Goal: Navigation & Orientation: Find specific page/section

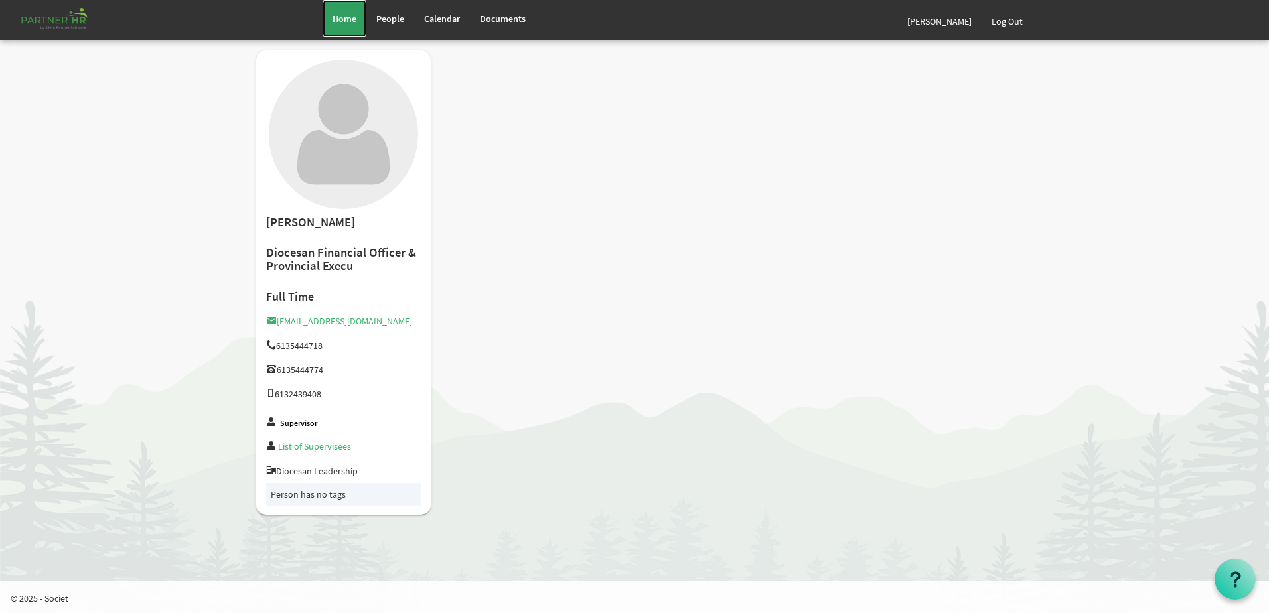
click at [347, 10] on link "Home" at bounding box center [344, 18] width 44 height 37
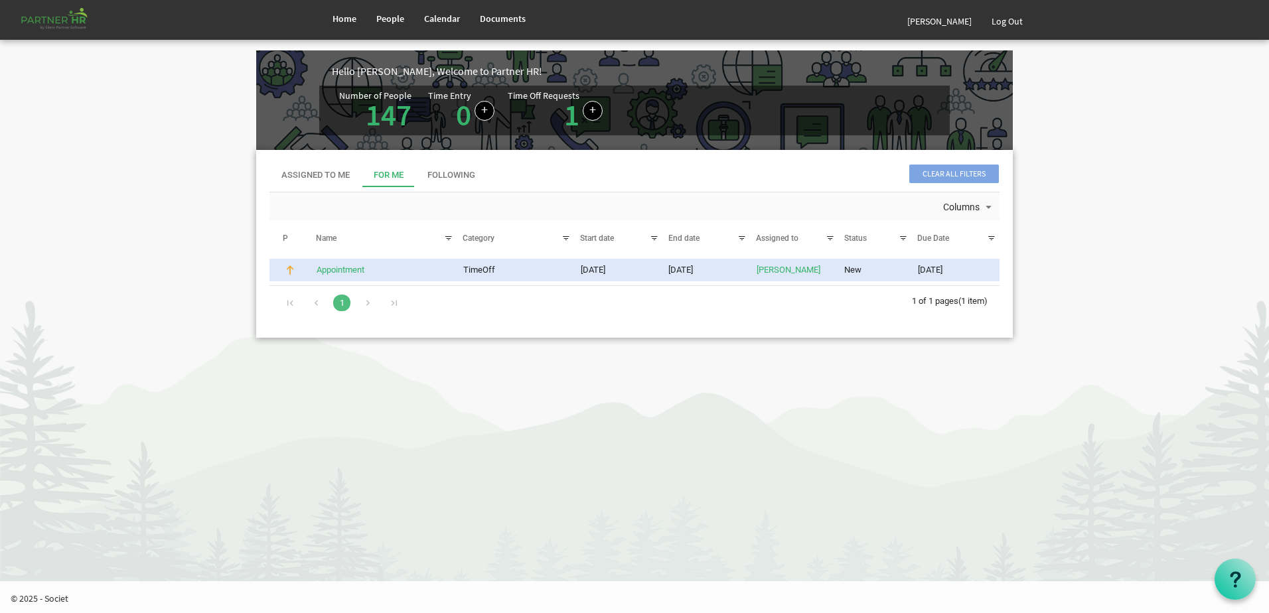
click at [1253, 164] on body "Home People Calendar" at bounding box center [634, 180] width 1269 height 360
click at [738, 435] on html "Home People Calendar" at bounding box center [634, 306] width 1269 height 613
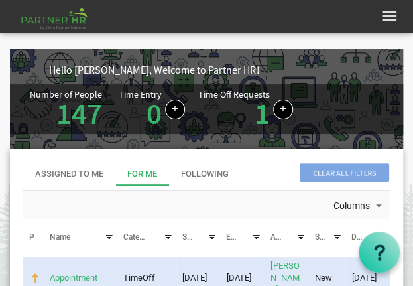
scroll to position [1, 0]
